Goal: Task Accomplishment & Management: Use online tool/utility

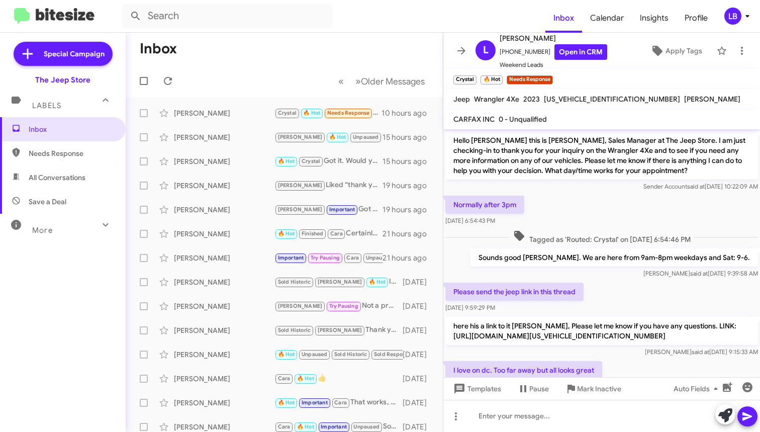
scroll to position [44, 0]
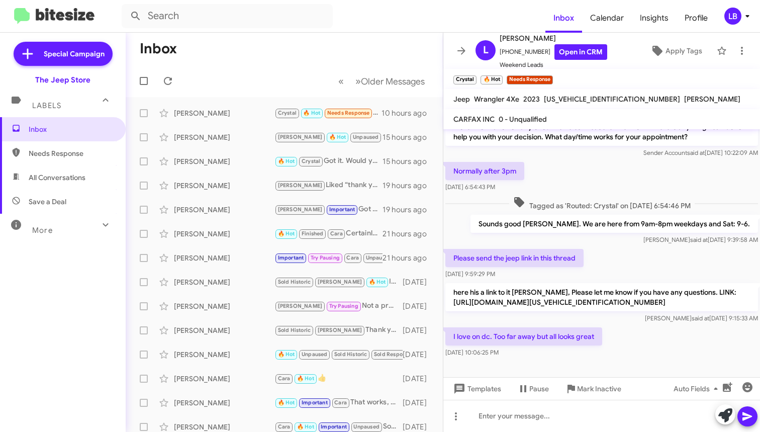
click at [602, 234] on div "Sounds good [PERSON_NAME]. We are here from 9am-8pm weekdays and Sat: 9-6. [PER…" at bounding box center [601, 230] width 317 height 34
click at [599, 176] on div "Normally after 3pm [DATE] 6:54:43 PM" at bounding box center [601, 177] width 317 height 34
click at [657, 232] on div "Sounds good [PERSON_NAME]. We are here from 9am-8pm weekdays and Sat: 9-6. [PER…" at bounding box center [601, 230] width 317 height 34
click at [607, 417] on div at bounding box center [601, 416] width 317 height 32
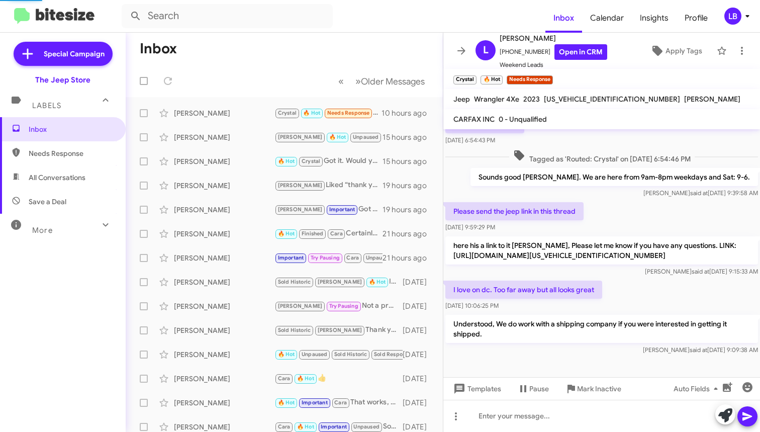
scroll to position [90, 0]
click at [643, 205] on div "Please send the jeep link in this thread [DATE] 9:59:29 PM" at bounding box center [601, 217] width 317 height 34
click at [282, 35] on mat-toolbar-row "Inbox" at bounding box center [284, 49] width 317 height 32
drag, startPoint x: 262, startPoint y: 43, endPoint x: 228, endPoint y: 38, distance: 34.1
click at [261, 43] on mat-toolbar-row "Inbox" at bounding box center [284, 49] width 317 height 32
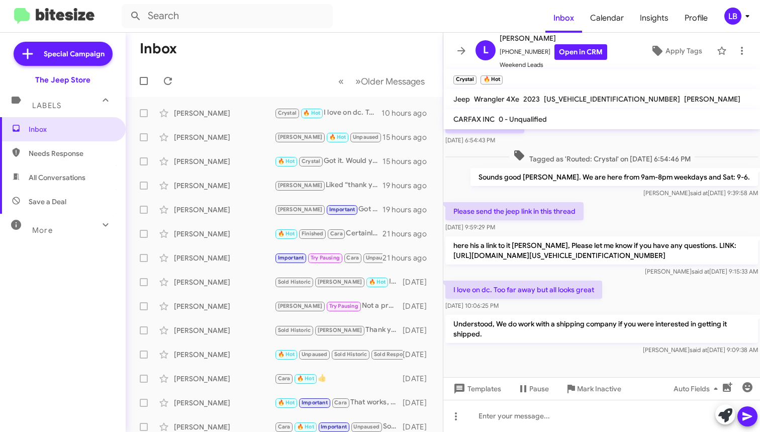
click at [399, 37] on mat-toolbar-row "Inbox" at bounding box center [284, 49] width 317 height 32
click at [418, 15] on form at bounding box center [334, 16] width 424 height 24
click at [387, 49] on mat-toolbar-row "Inbox" at bounding box center [284, 49] width 317 height 32
click at [393, 22] on form at bounding box center [334, 16] width 424 height 24
click at [394, 21] on form at bounding box center [334, 16] width 424 height 24
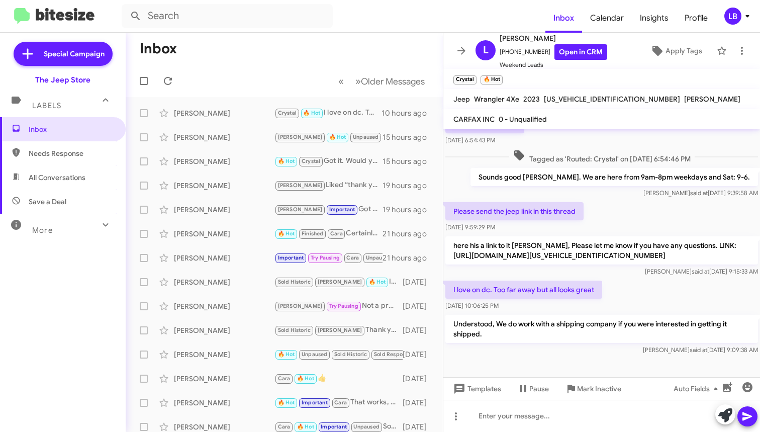
click at [385, 46] on mat-toolbar-row "Inbox" at bounding box center [284, 49] width 317 height 32
click at [386, 43] on mat-toolbar-row "Inbox" at bounding box center [284, 49] width 317 height 32
click at [386, 20] on form at bounding box center [334, 16] width 424 height 24
click at [392, 15] on form at bounding box center [334, 16] width 424 height 24
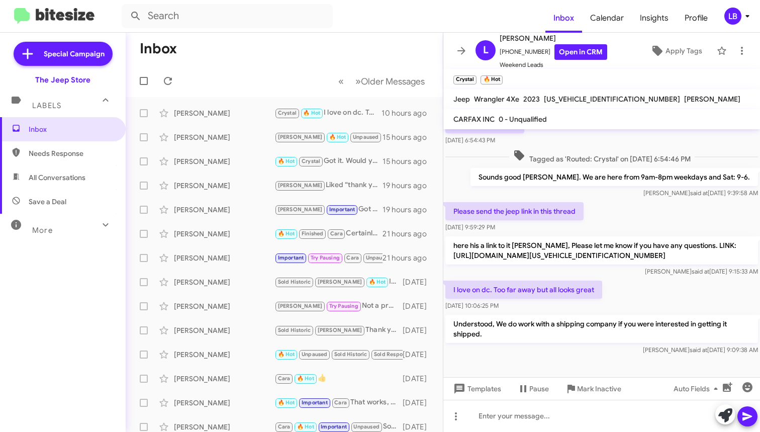
click at [389, 33] on mat-toolbar-row "Inbox" at bounding box center [284, 49] width 317 height 32
click at [601, 188] on div "[PERSON_NAME] said at [DATE] 9:39:58 AM" at bounding box center [615, 193] width 288 height 10
click at [628, 200] on div "Please send the jeep link in this thread [DATE] 9:59:29 PM" at bounding box center [601, 217] width 317 height 34
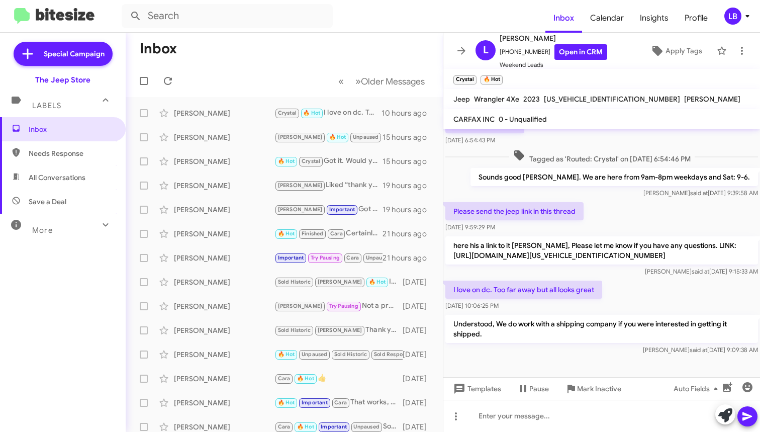
click at [621, 149] on span "Tagged as 'Routed: Crystal' on [DATE] 6:54:46 PM" at bounding box center [602, 156] width 186 height 15
click at [634, 149] on span "Tagged as 'Routed: Crystal' on [DATE] 6:54:46 PM" at bounding box center [602, 156] width 186 height 15
click at [637, 149] on span "Tagged as 'Routed: Crystal' on [DATE] 6:54:46 PM" at bounding box center [602, 156] width 186 height 15
click at [639, 149] on span "Tagged as 'Routed: Crystal' on [DATE] 6:54:46 PM" at bounding box center [602, 156] width 186 height 15
click at [649, 129] on div "Normally after 3pm [DATE] 6:54:43 PM" at bounding box center [601, 130] width 317 height 34
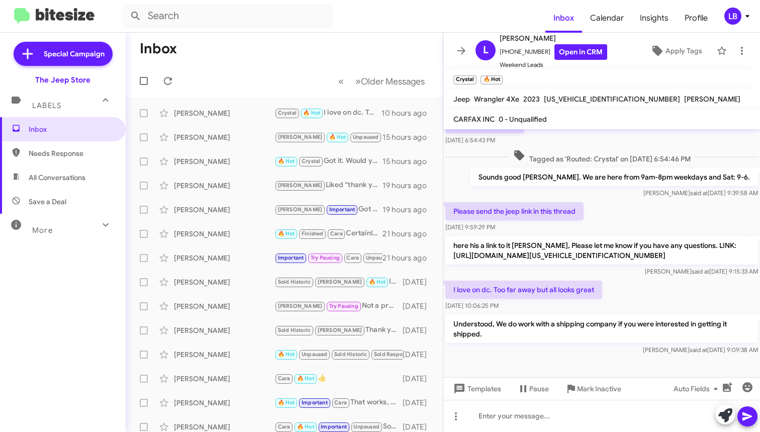
click at [649, 129] on div "Normally after 3pm [DATE] 6:54:43 PM" at bounding box center [601, 130] width 317 height 34
click at [655, 130] on div "Normally after 3pm [DATE] 6:54:43 PM" at bounding box center [601, 130] width 317 height 34
click at [656, 134] on div "Normally after 3pm [DATE] 6:54:43 PM" at bounding box center [601, 130] width 317 height 34
click at [665, 149] on span "Tagged as 'Routed: Crystal' on [DATE] 6:54:46 PM" at bounding box center [602, 156] width 186 height 15
click at [666, 149] on span "Tagged as 'Routed: Crystal' on [DATE] 6:54:46 PM" at bounding box center [602, 156] width 186 height 15
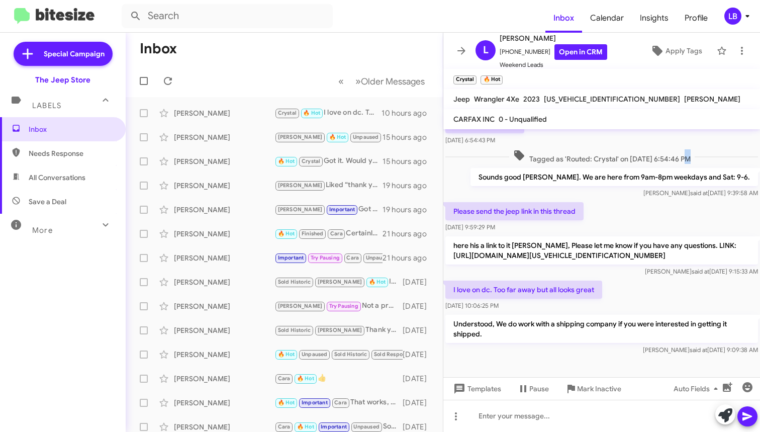
click at [666, 149] on span "Tagged as 'Routed: Crystal' on [DATE] 6:54:46 PM" at bounding box center [602, 156] width 186 height 15
click at [686, 149] on span "Tagged as 'Routed: Crystal' on [DATE] 6:54:46 PM" at bounding box center [602, 156] width 186 height 15
click at [694, 149] on span "Tagged as 'Routed: Crystal' on [DATE] 6:54:46 PM" at bounding box center [602, 156] width 186 height 15
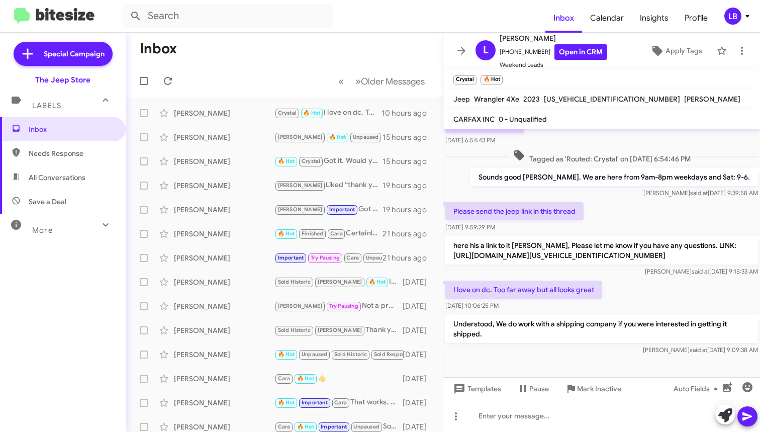
drag, startPoint x: 686, startPoint y: 146, endPoint x: 679, endPoint y: 145, distance: 7.2
click at [679, 149] on span "Tagged as 'Routed: Crystal' on [DATE] 6:54:46 PM" at bounding box center [602, 156] width 186 height 15
click at [695, 149] on span "Tagged as 'Routed: Crystal' on [DATE] 6:54:46 PM" at bounding box center [602, 156] width 186 height 15
click at [347, 23] on form at bounding box center [334, 16] width 424 height 24
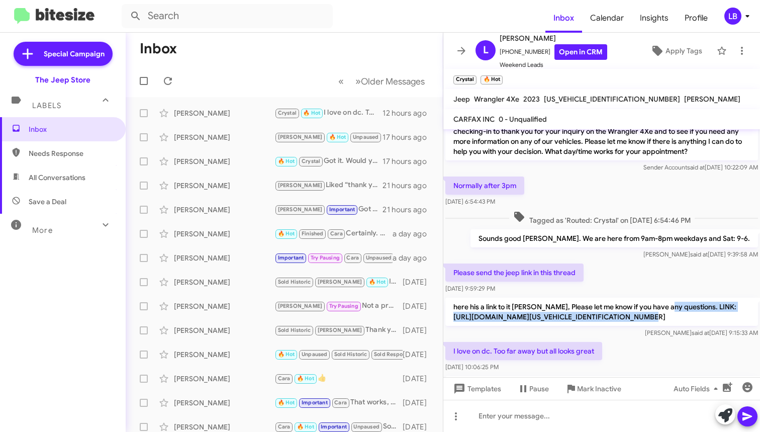
click at [670, 311] on p "here his a link to it [PERSON_NAME], Please let me know if you have any questio…" at bounding box center [601, 312] width 313 height 28
click at [641, 209] on div "Tagged as 'Routed: Crystal' on [DATE] 6:54:46 PM" at bounding box center [601, 218] width 317 height 19
click at [485, 162] on div "Sender Account said at [DATE] 10:22:09 AM" at bounding box center [601, 167] width 313 height 10
click at [643, 211] on span "Tagged as 'Routed: Crystal' on [DATE] 6:54:46 PM" at bounding box center [602, 218] width 186 height 15
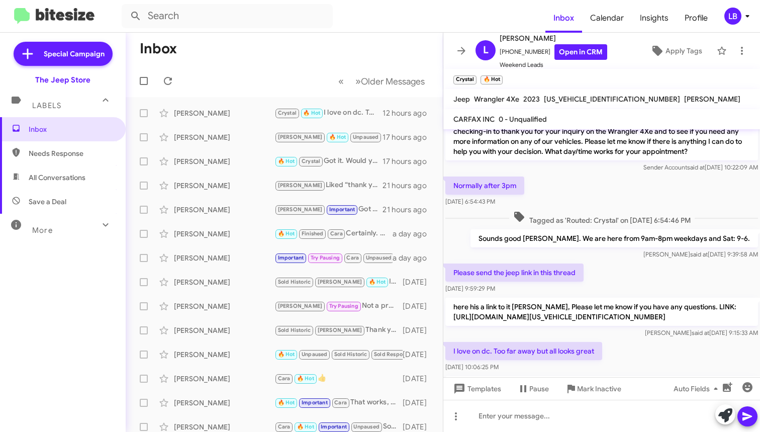
click at [489, 162] on div "Sender Account said at [DATE] 10:22:09 AM" at bounding box center [601, 167] width 313 height 10
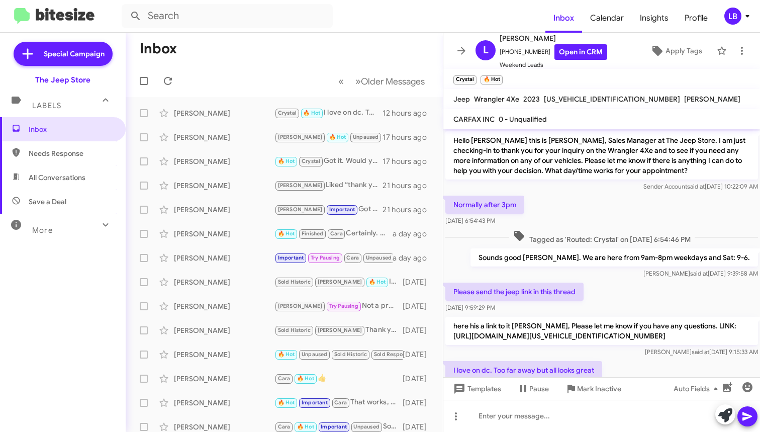
scroll to position [3, 0]
click at [592, 194] on div "Hello [PERSON_NAME] this is [PERSON_NAME], Sales Manager at The Jeep Store. I a…" at bounding box center [601, 283] width 317 height 308
click at [594, 209] on div "Normally after 3pm [DATE] 6:54:43 PM" at bounding box center [601, 211] width 317 height 34
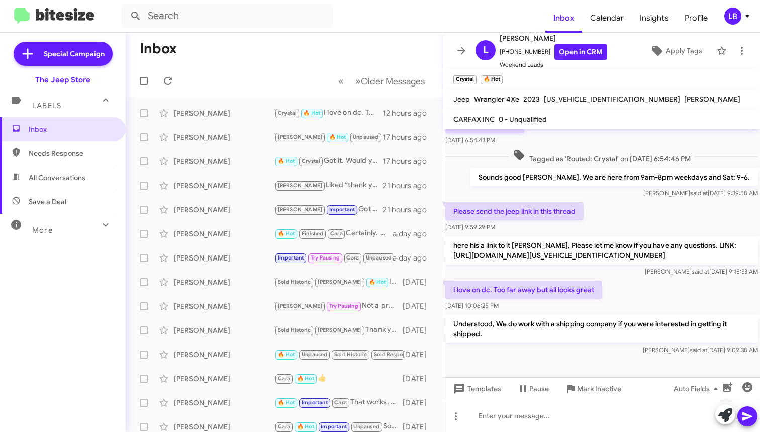
scroll to position [4, 0]
click at [594, 209] on div "Please send the jeep link in this thread [DATE] 9:59:29 PM" at bounding box center [601, 217] width 317 height 34
click at [594, 219] on div "Please send the jeep link in this thread [DATE] 9:59:29 PM" at bounding box center [601, 217] width 317 height 34
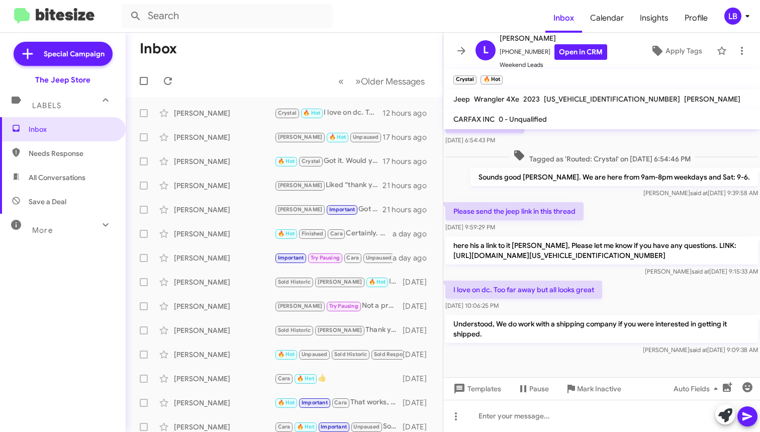
click at [594, 219] on div "Please send the jeep link in this thread [DATE] 9:59:29 PM" at bounding box center [601, 217] width 317 height 34
click at [597, 240] on p "here his a link to it [PERSON_NAME], Please let me know if you have any questio…" at bounding box center [601, 250] width 313 height 28
click at [543, 222] on div "[DATE] 9:59:29 PM" at bounding box center [514, 227] width 138 height 10
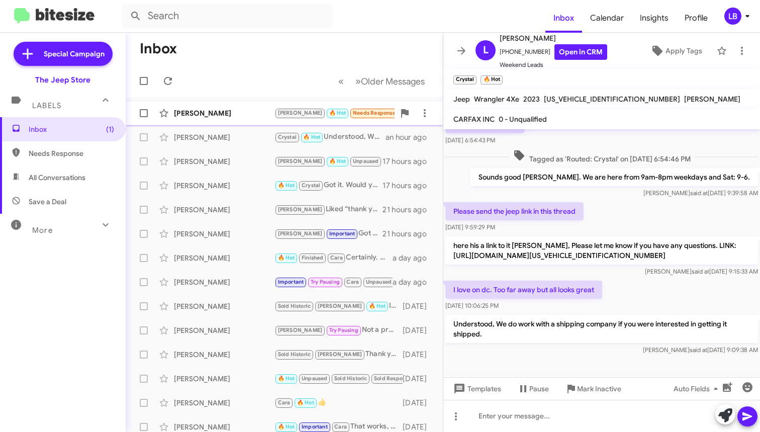
click at [255, 108] on div "[PERSON_NAME]" at bounding box center [224, 113] width 101 height 10
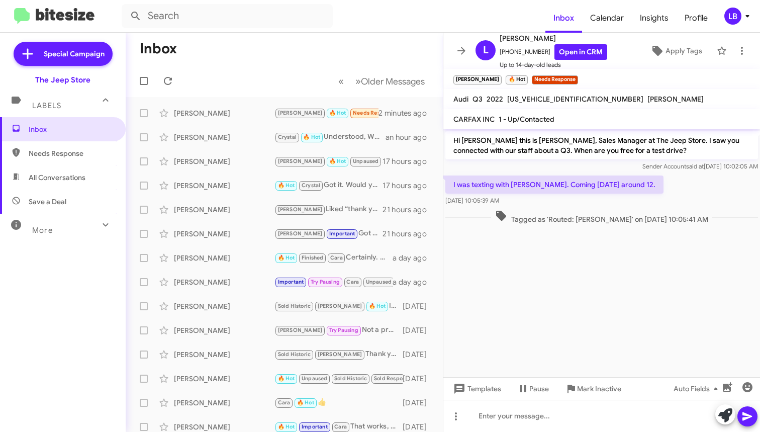
click at [569, 407] on mat-tooltip-component "Mark Inactive" at bounding box center [592, 408] width 53 height 30
click at [569, 409] on mat-tooltip-component "Mark Inactive" at bounding box center [592, 408] width 53 height 30
click at [540, 418] on mat-tooltip-component "Pause Conversation" at bounding box center [533, 408] width 68 height 30
click at [572, 411] on div at bounding box center [601, 416] width 317 height 32
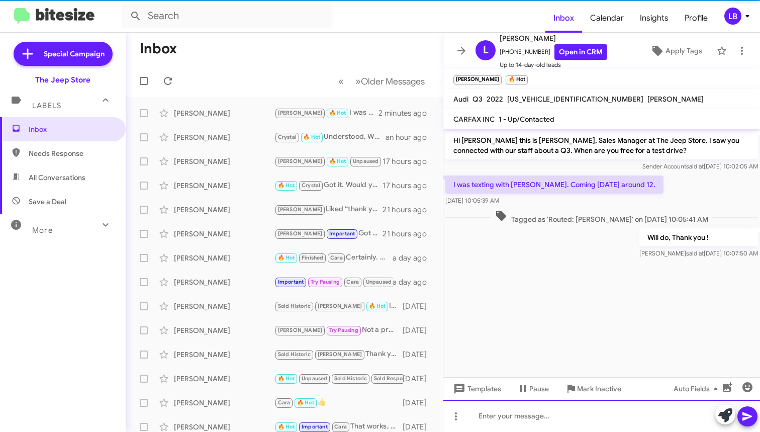
scroll to position [6, 0]
